Goal: Task Accomplishment & Management: Manage account settings

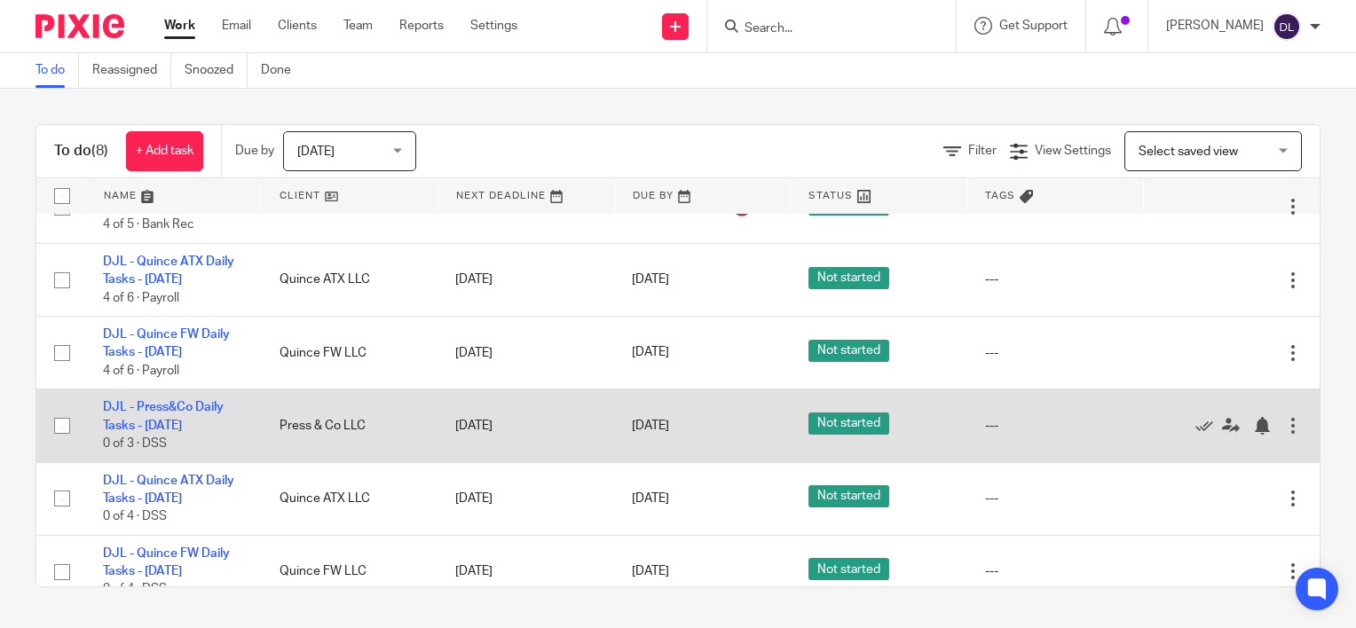
scroll to position [212, 0]
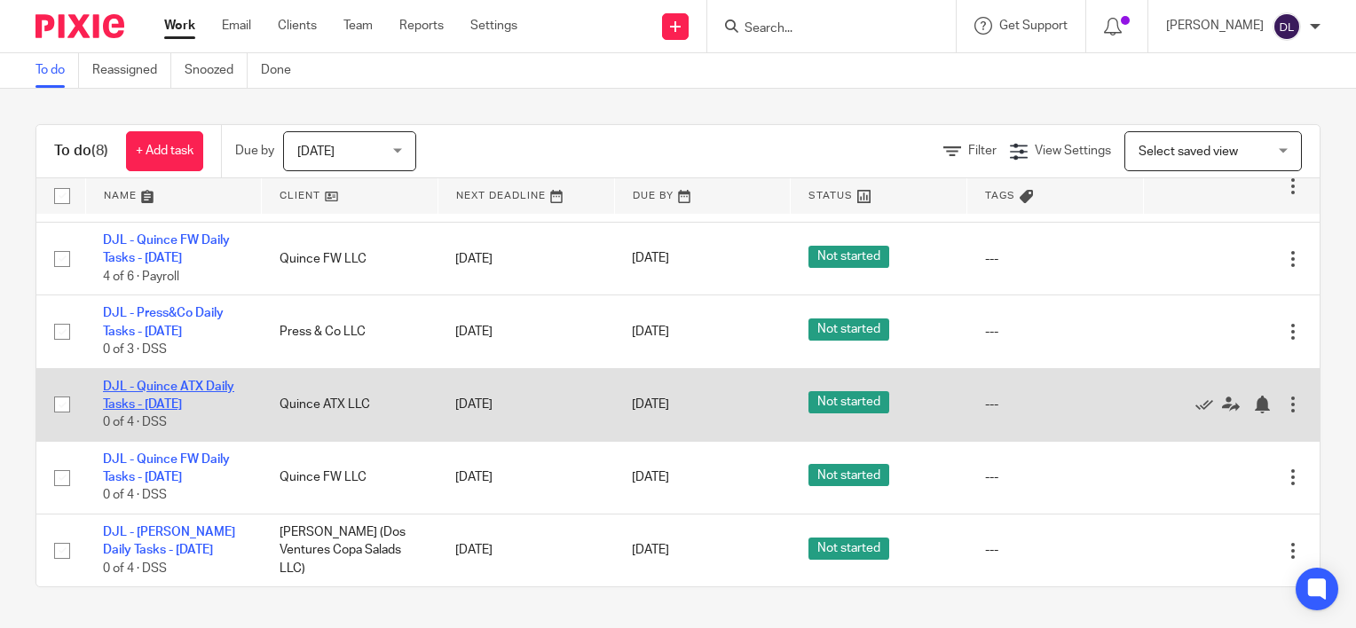
click at [182, 401] on link "DJL - Quince ATX Daily Tasks - [DATE]" at bounding box center [168, 396] width 131 height 30
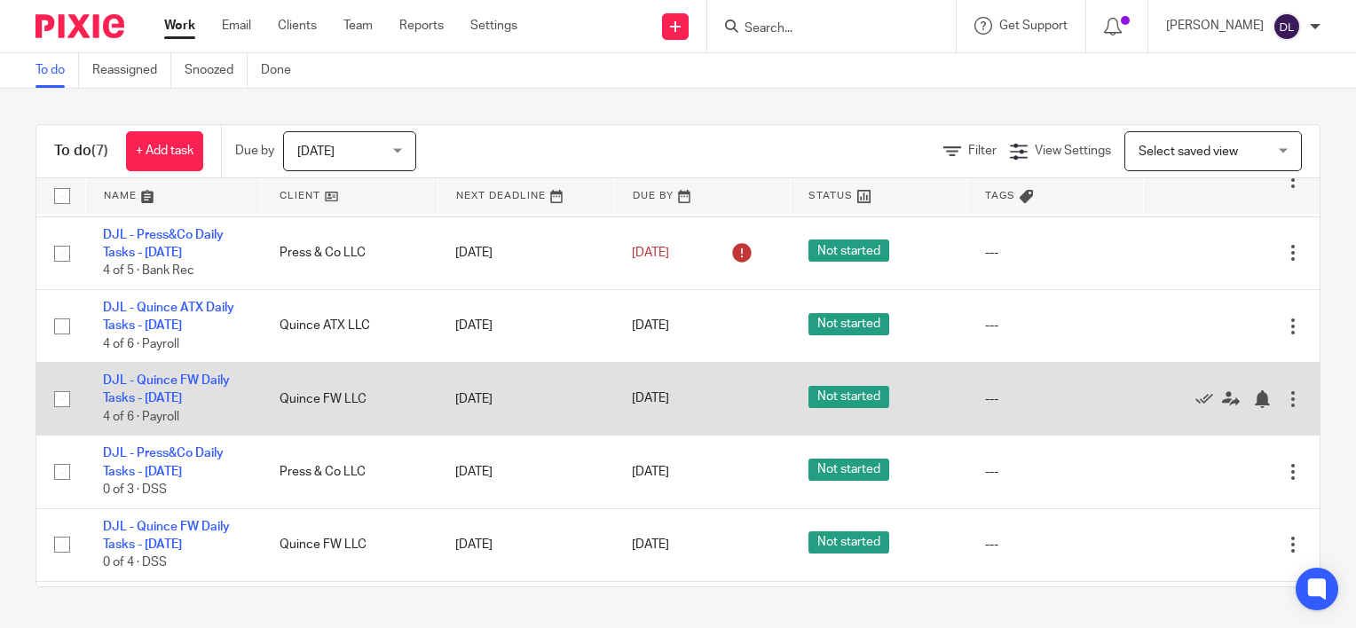
scroll to position [138, 0]
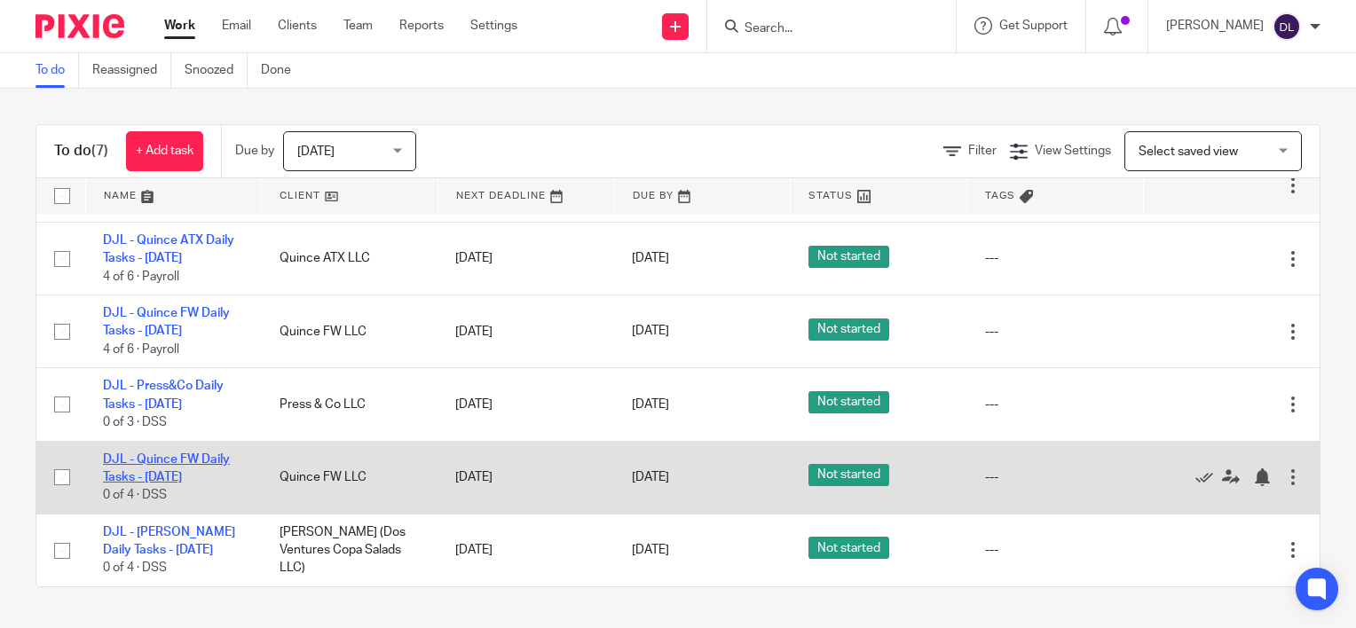
click at [179, 455] on link "DJL - Quince FW Daily Tasks - [DATE]" at bounding box center [166, 468] width 127 height 30
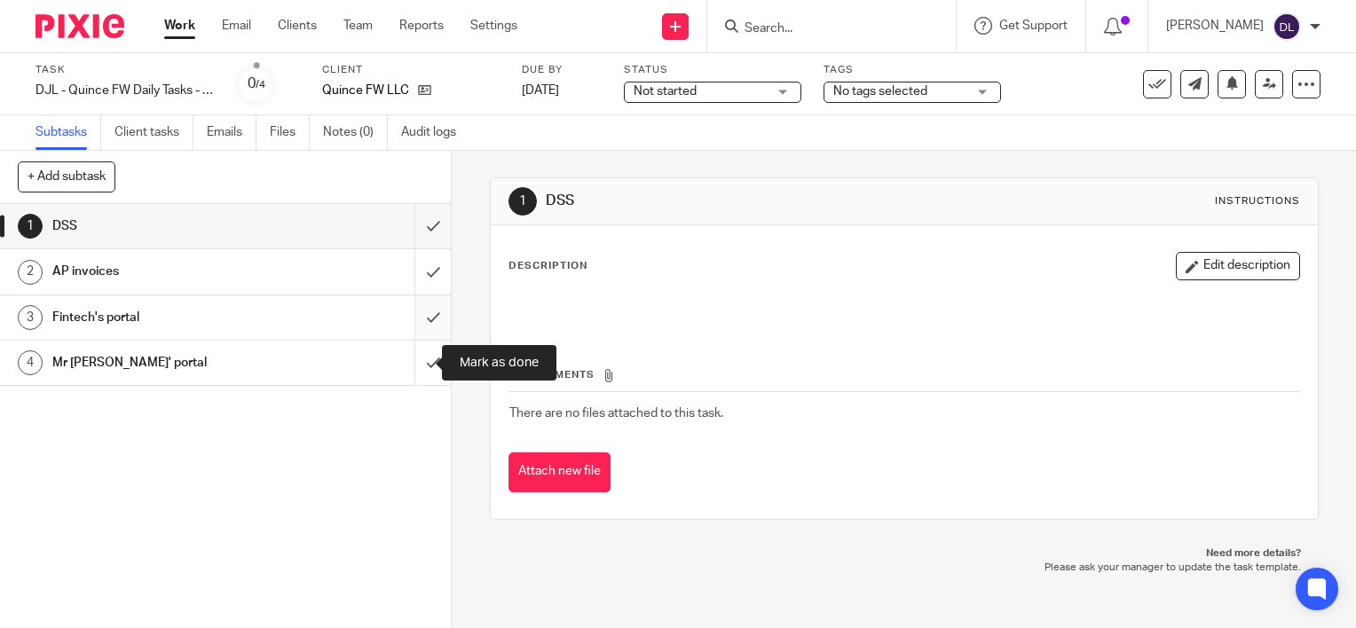
drag, startPoint x: 415, startPoint y: 350, endPoint x: 417, endPoint y: 323, distance: 26.7
click at [416, 347] on input "submit" at bounding box center [225, 363] width 451 height 44
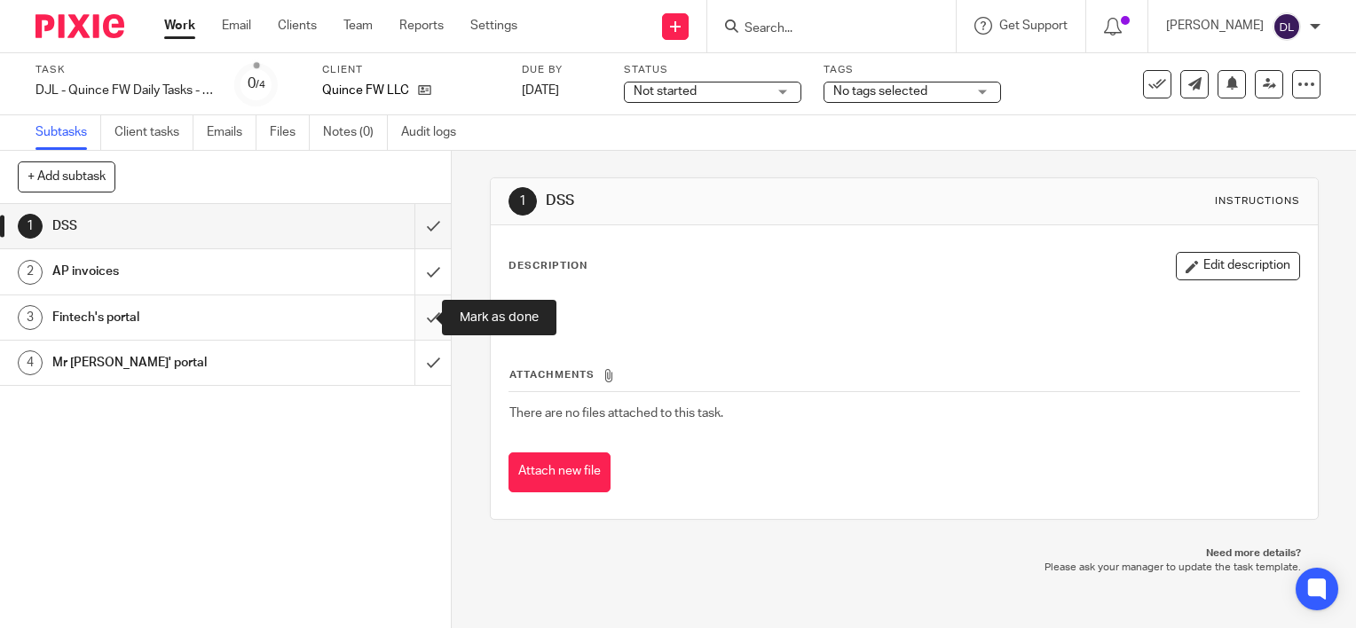
click at [417, 316] on input "submit" at bounding box center [225, 317] width 451 height 44
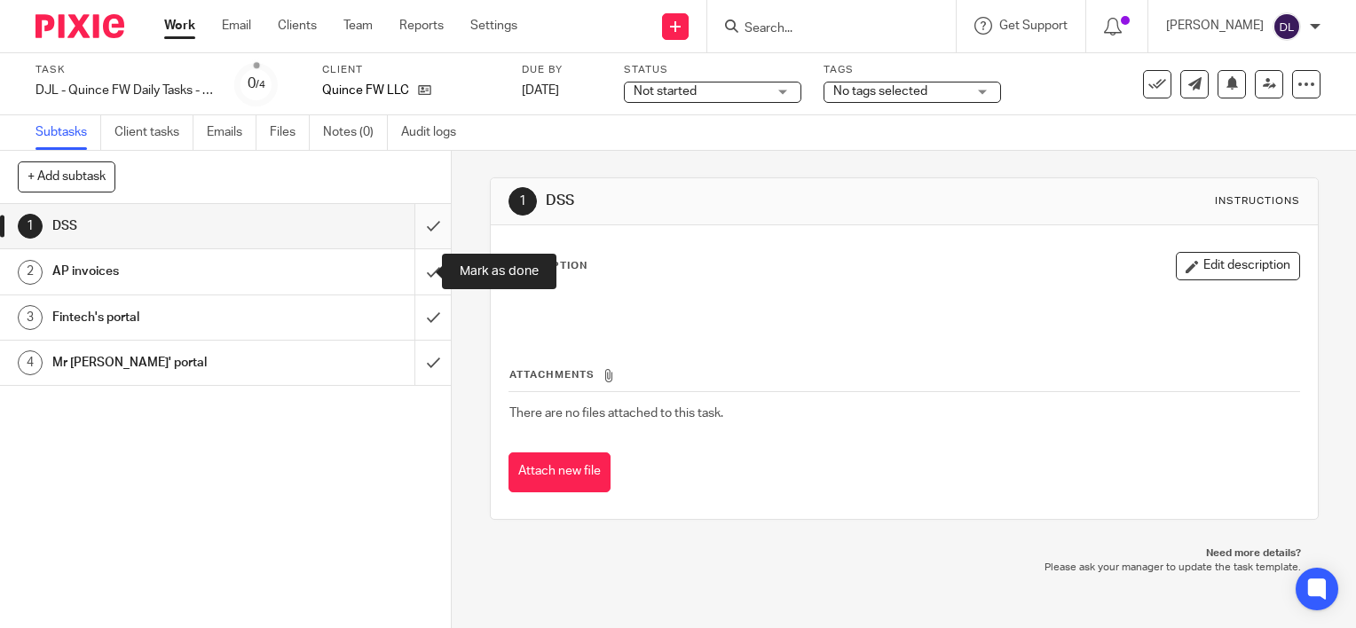
drag, startPoint x: 417, startPoint y: 282, endPoint x: 419, endPoint y: 245, distance: 37.3
click at [417, 280] on input "submit" at bounding box center [225, 271] width 451 height 44
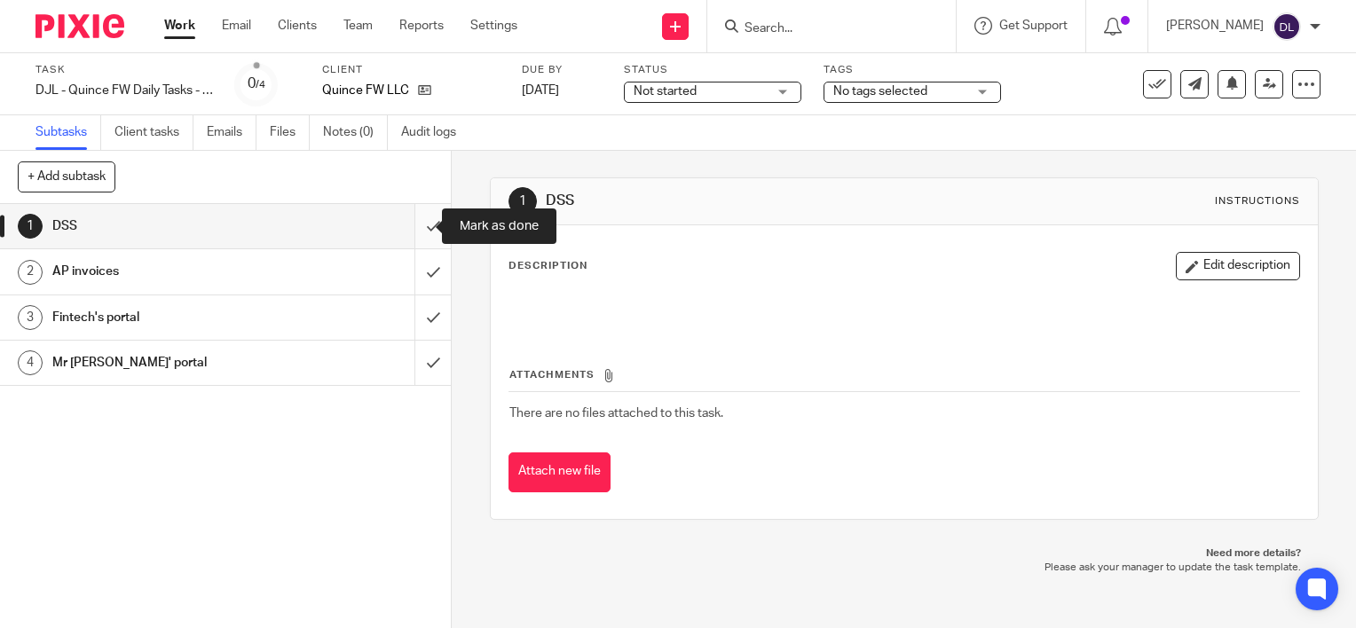
click at [419, 237] on input "submit" at bounding box center [225, 226] width 451 height 44
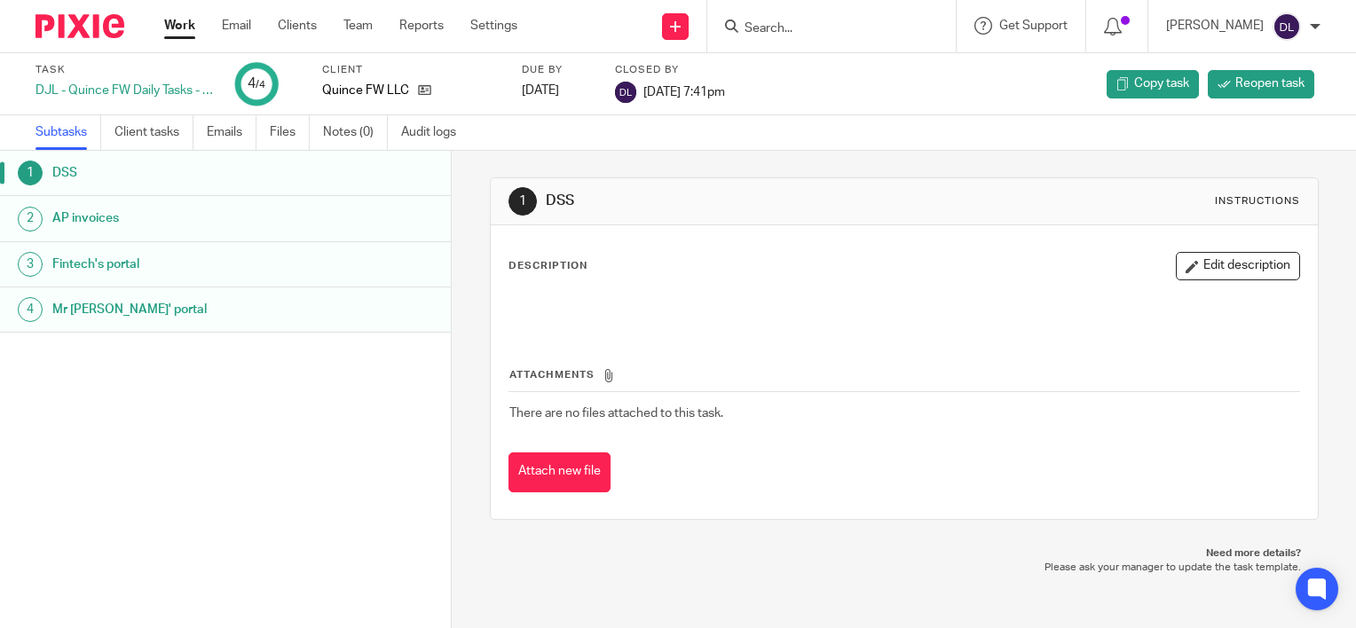
click at [192, 34] on link "Work" at bounding box center [179, 26] width 31 height 18
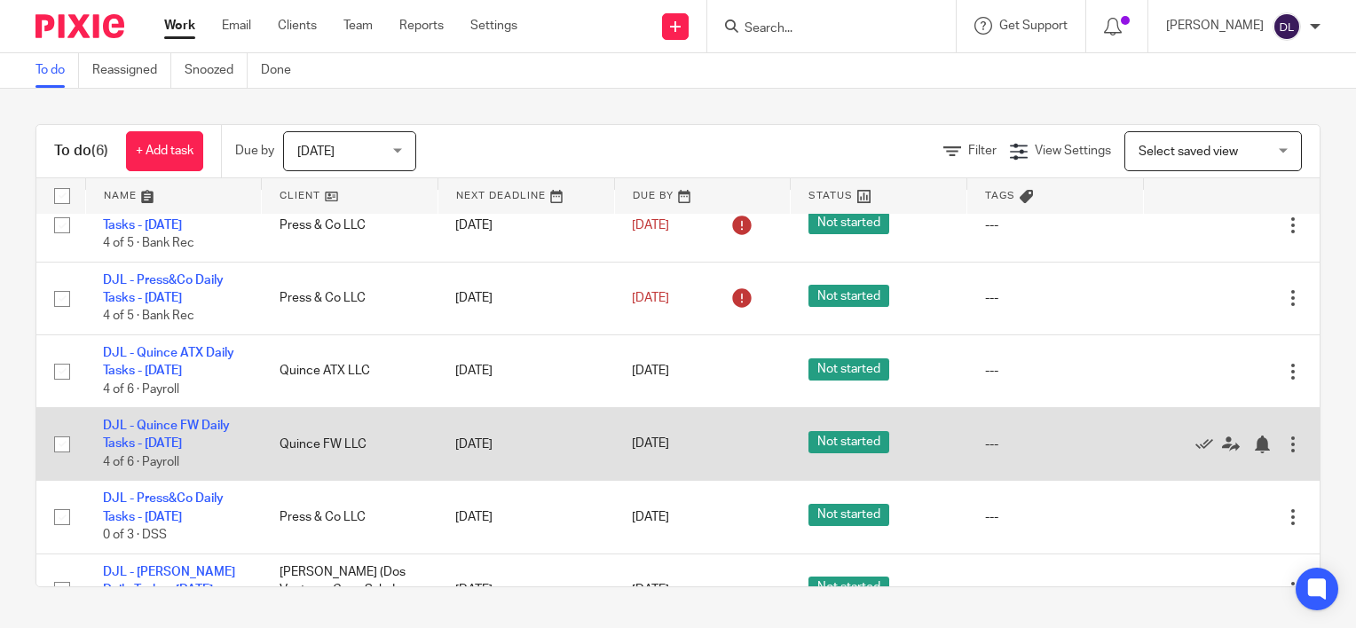
scroll to position [66, 0]
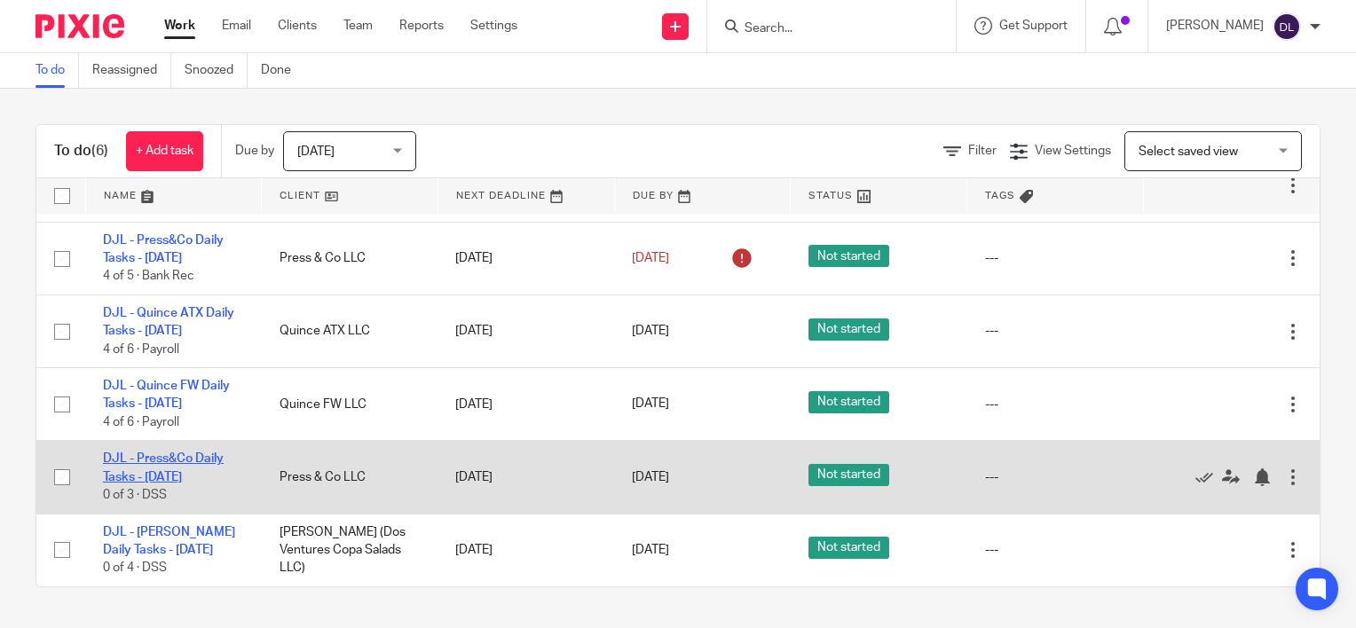
click at [182, 460] on link "DJL - Press&Co Daily Tasks - [DATE]" at bounding box center [163, 467] width 121 height 30
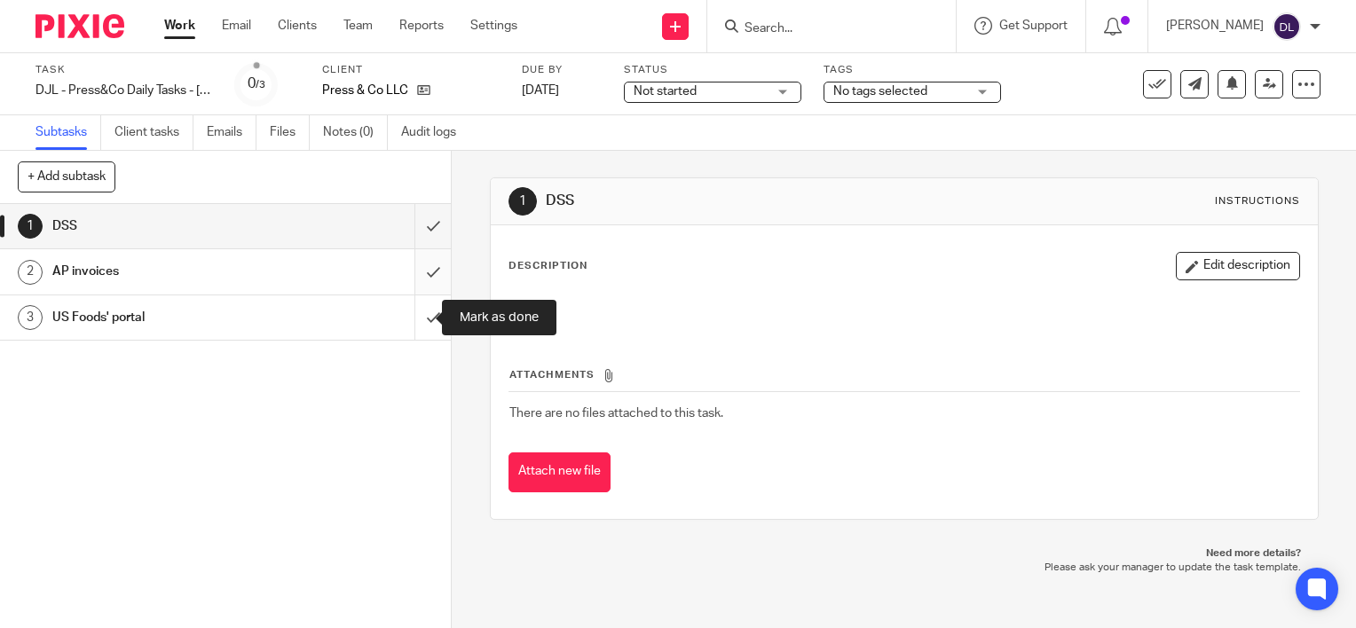
drag, startPoint x: 408, startPoint y: 313, endPoint x: 409, endPoint y: 273, distance: 39.9
click at [409, 312] on input "submit" at bounding box center [225, 317] width 451 height 44
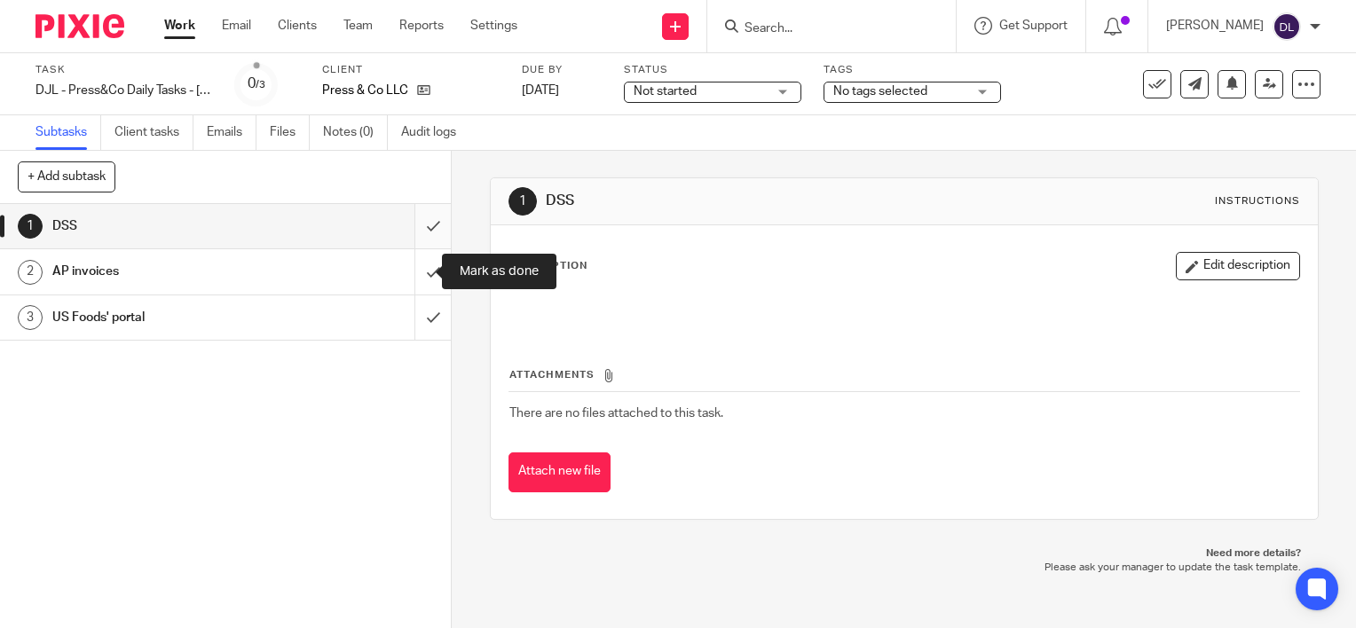
drag, startPoint x: 411, startPoint y: 270, endPoint x: 413, endPoint y: 238, distance: 32.0
click at [412, 267] on input "submit" at bounding box center [225, 271] width 451 height 44
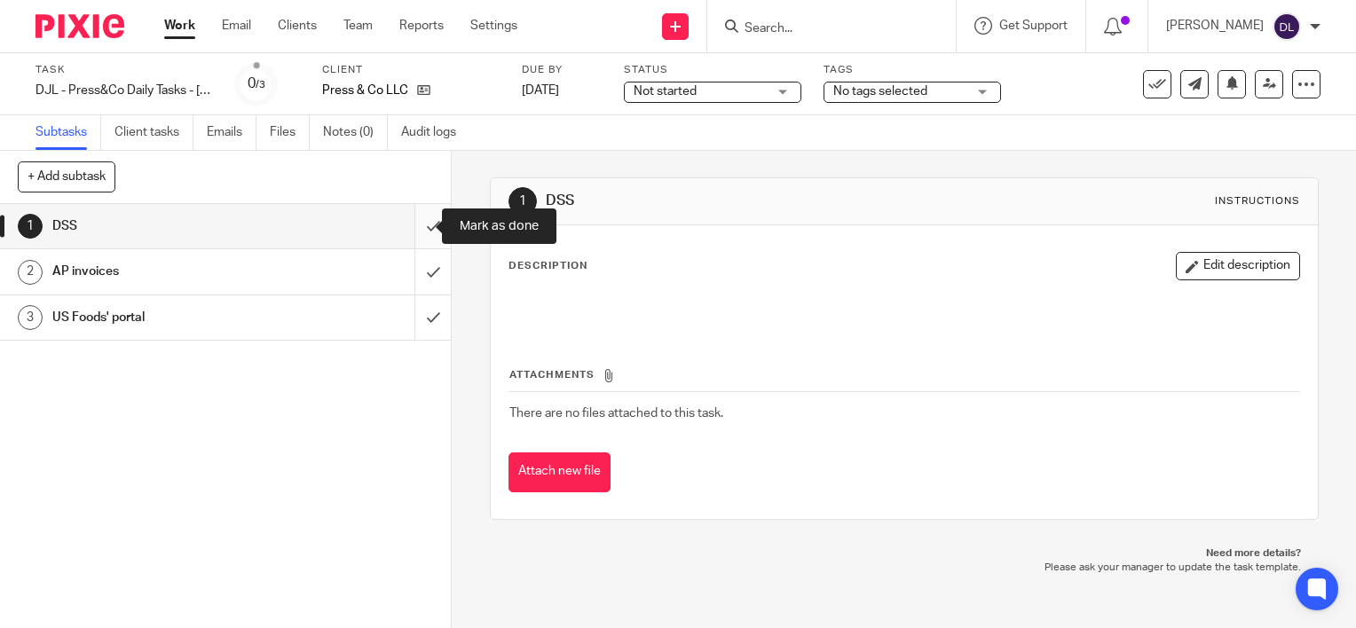
click at [415, 230] on input "submit" at bounding box center [225, 226] width 451 height 44
click at [177, 35] on link "Work" at bounding box center [179, 26] width 31 height 18
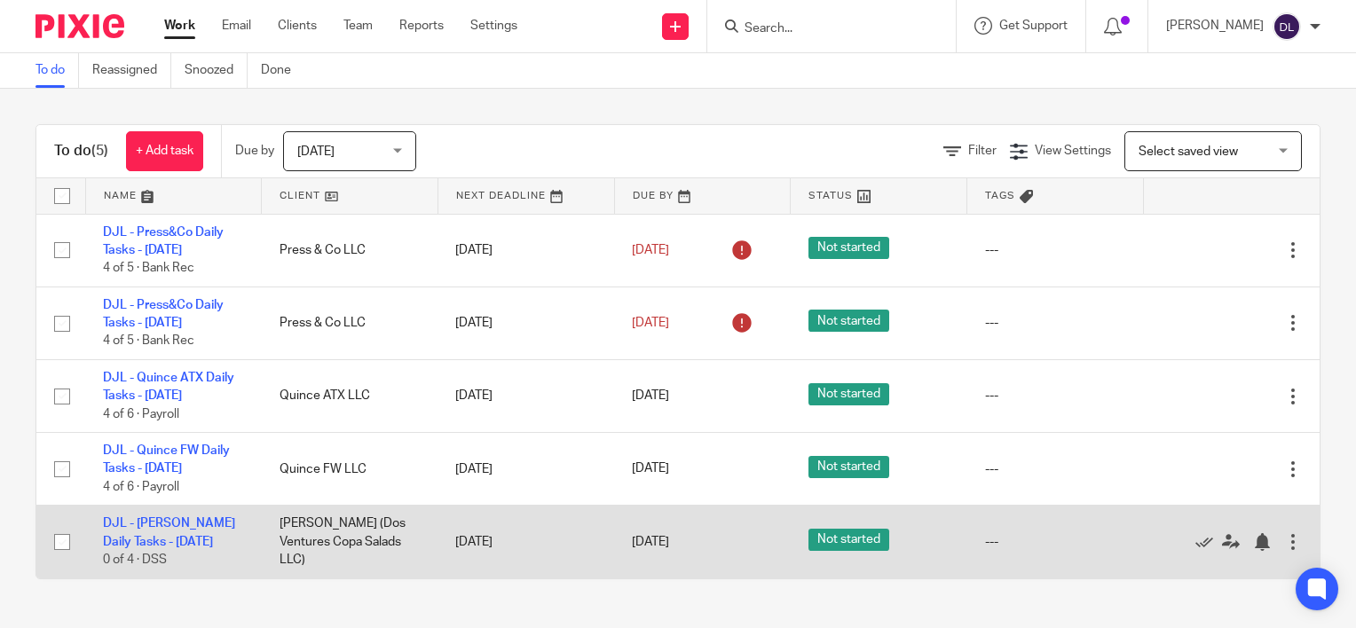
click at [1284, 544] on div at bounding box center [1293, 542] width 18 height 18
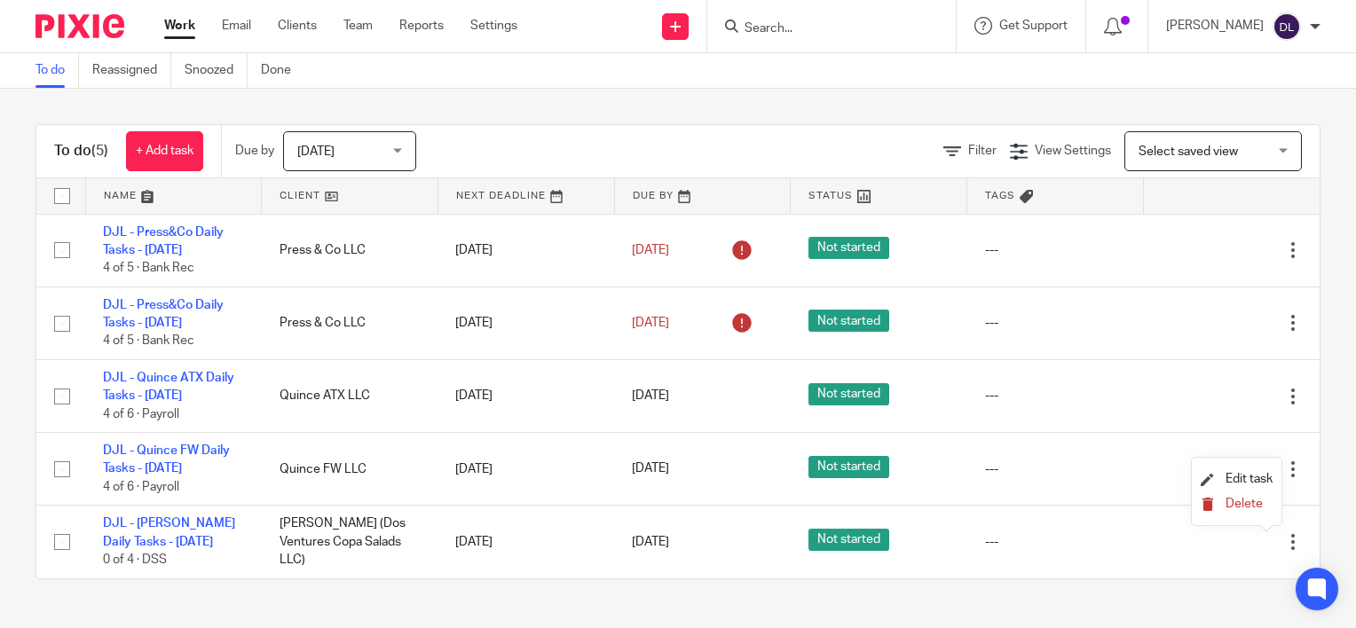
click at [1247, 508] on span "Delete" at bounding box center [1243, 504] width 37 height 12
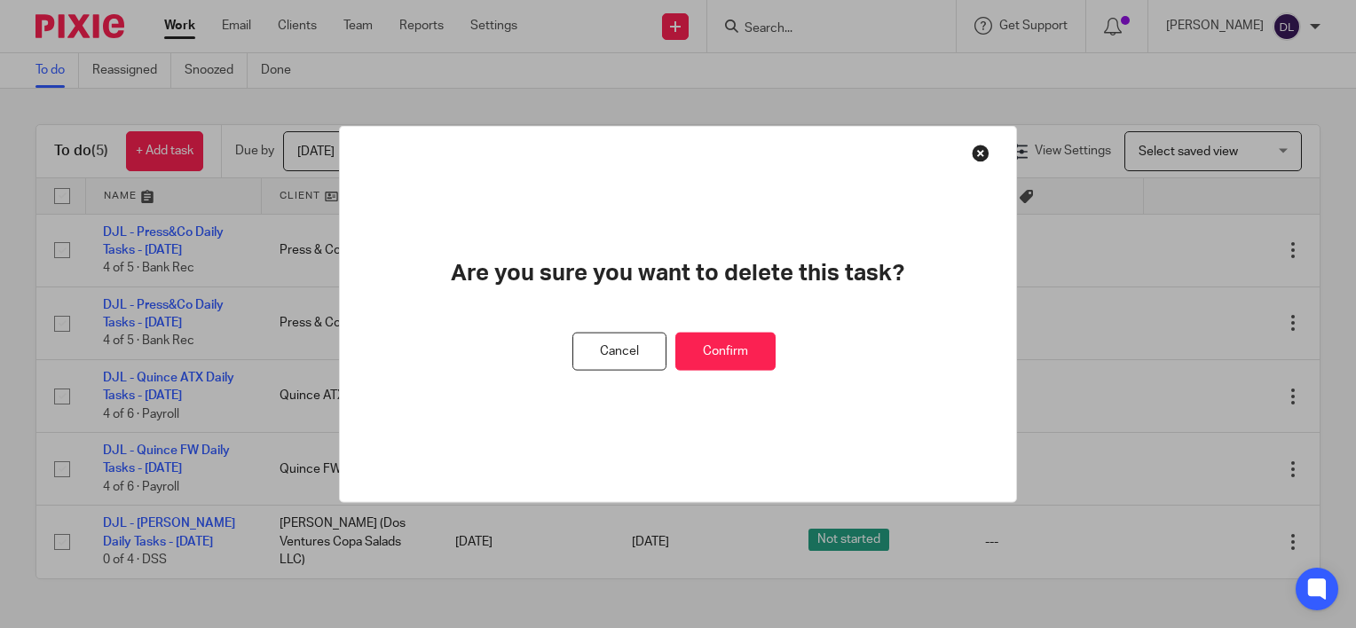
drag, startPoint x: 763, startPoint y: 348, endPoint x: 18, endPoint y: 372, distance: 745.6
click at [762, 348] on button "Confirm" at bounding box center [725, 352] width 100 height 38
